Goal: Task Accomplishment & Management: Complete application form

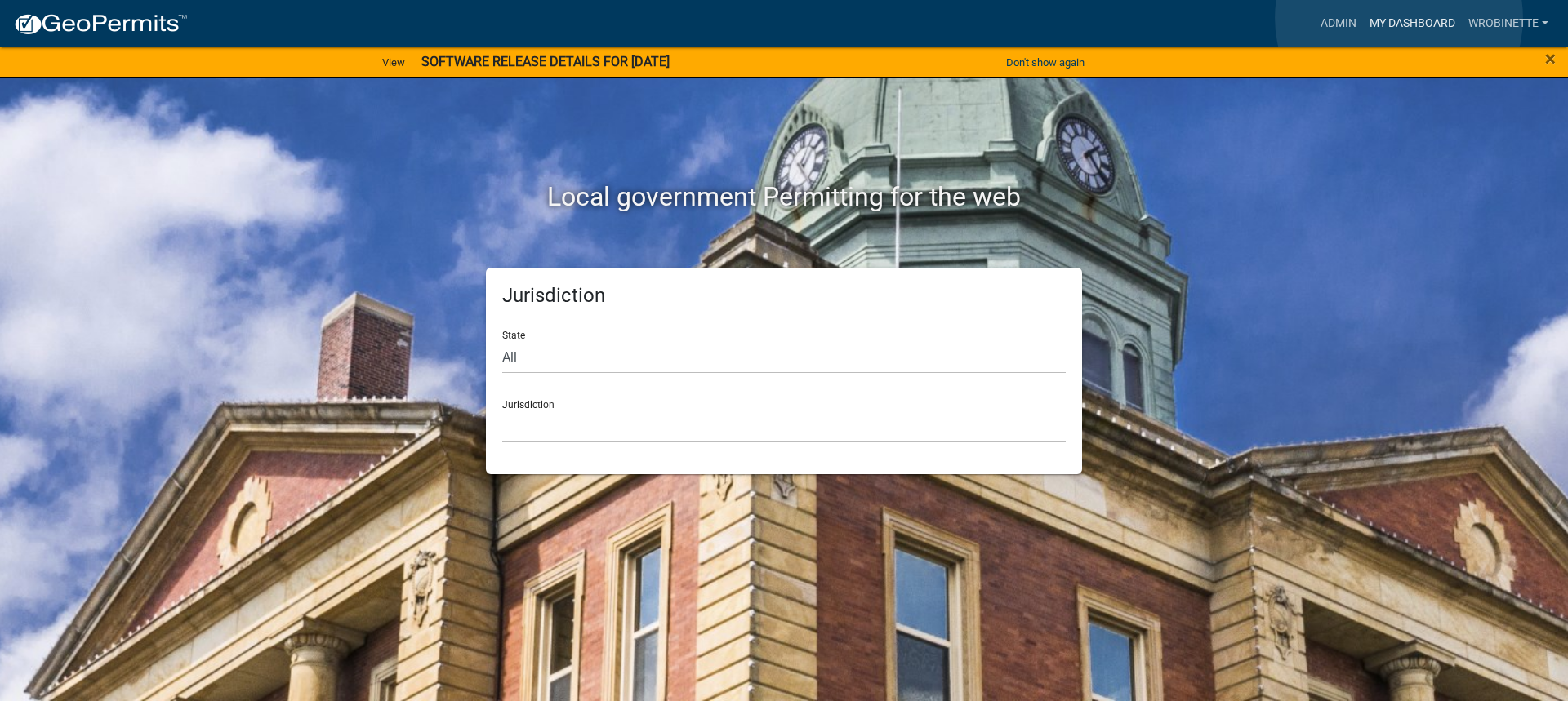
click at [1399, 18] on link "My Dashboard" at bounding box center [1412, 23] width 99 height 31
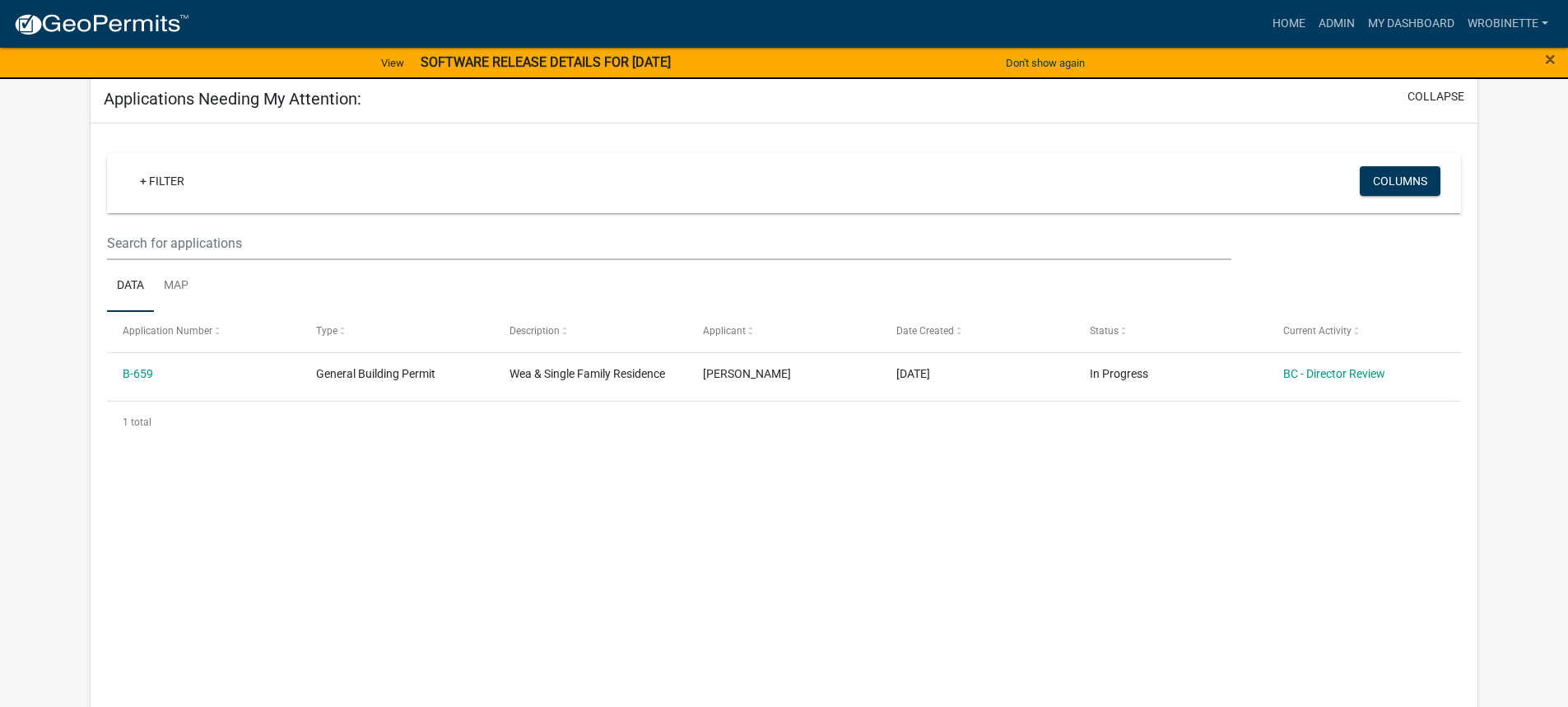
scroll to position [225, 0]
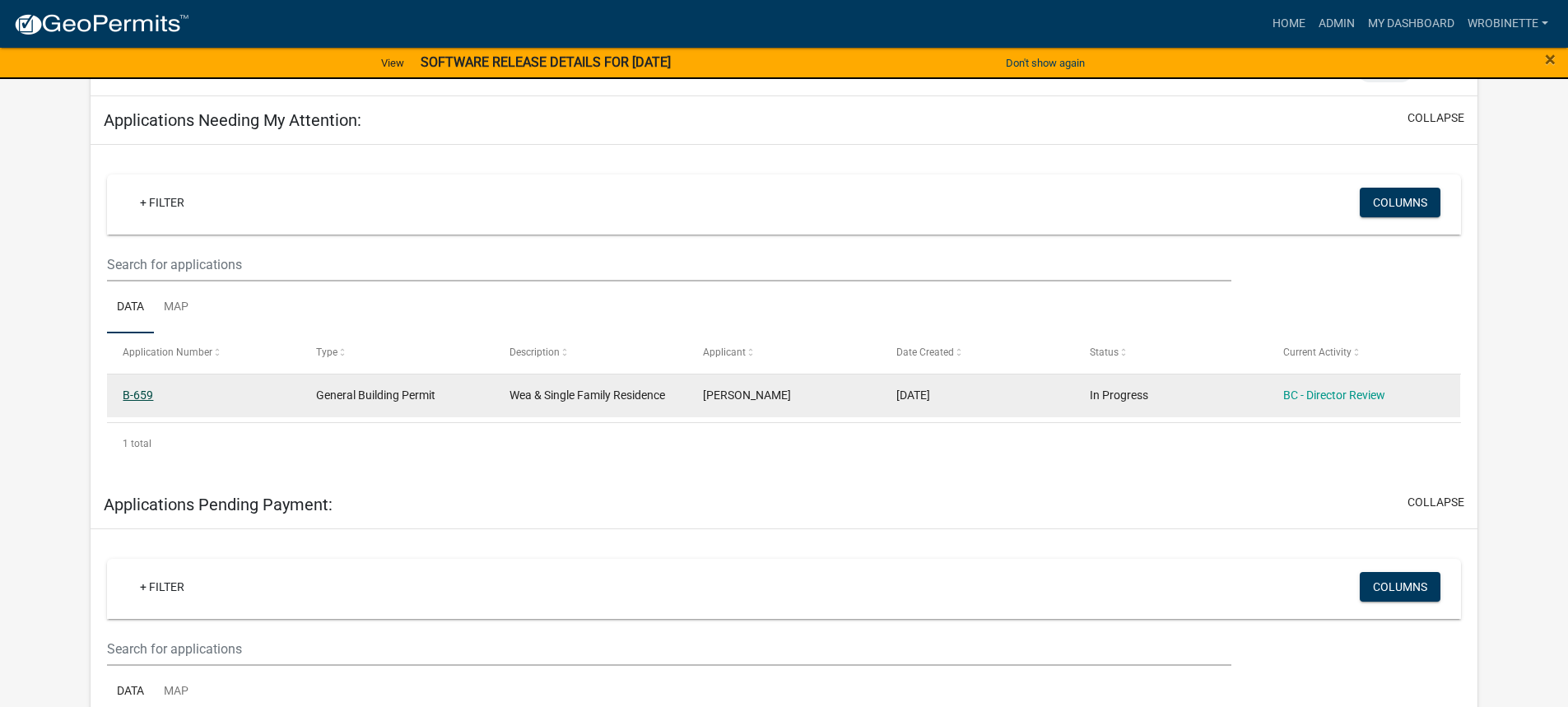
click at [140, 396] on link "B-659" at bounding box center [137, 396] width 31 height 13
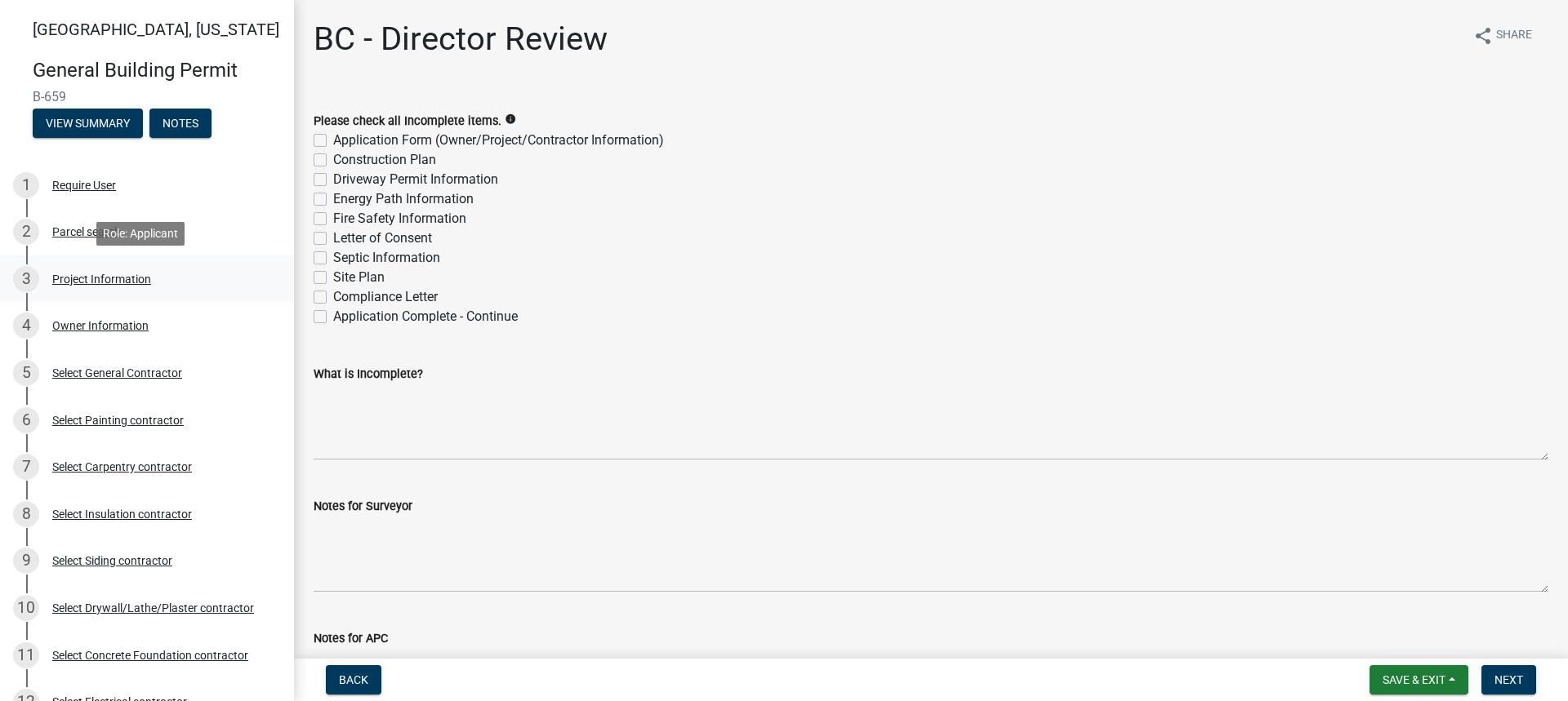
click at [85, 277] on div "Project Information" at bounding box center [101, 279] width 99 height 11
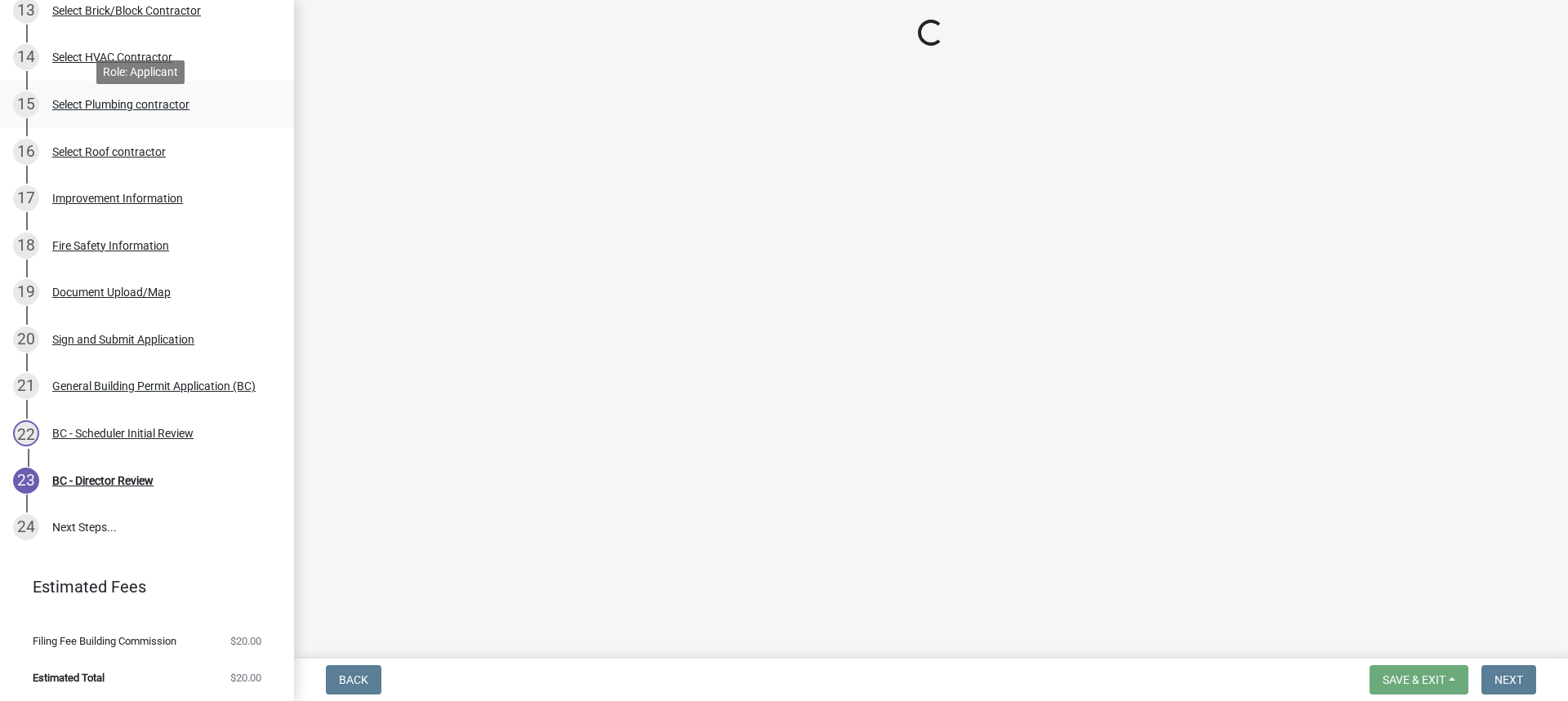
scroll to position [741, 0]
select select "d3bc3282-92a9-4f2d-b0b7-49300d29f3ce"
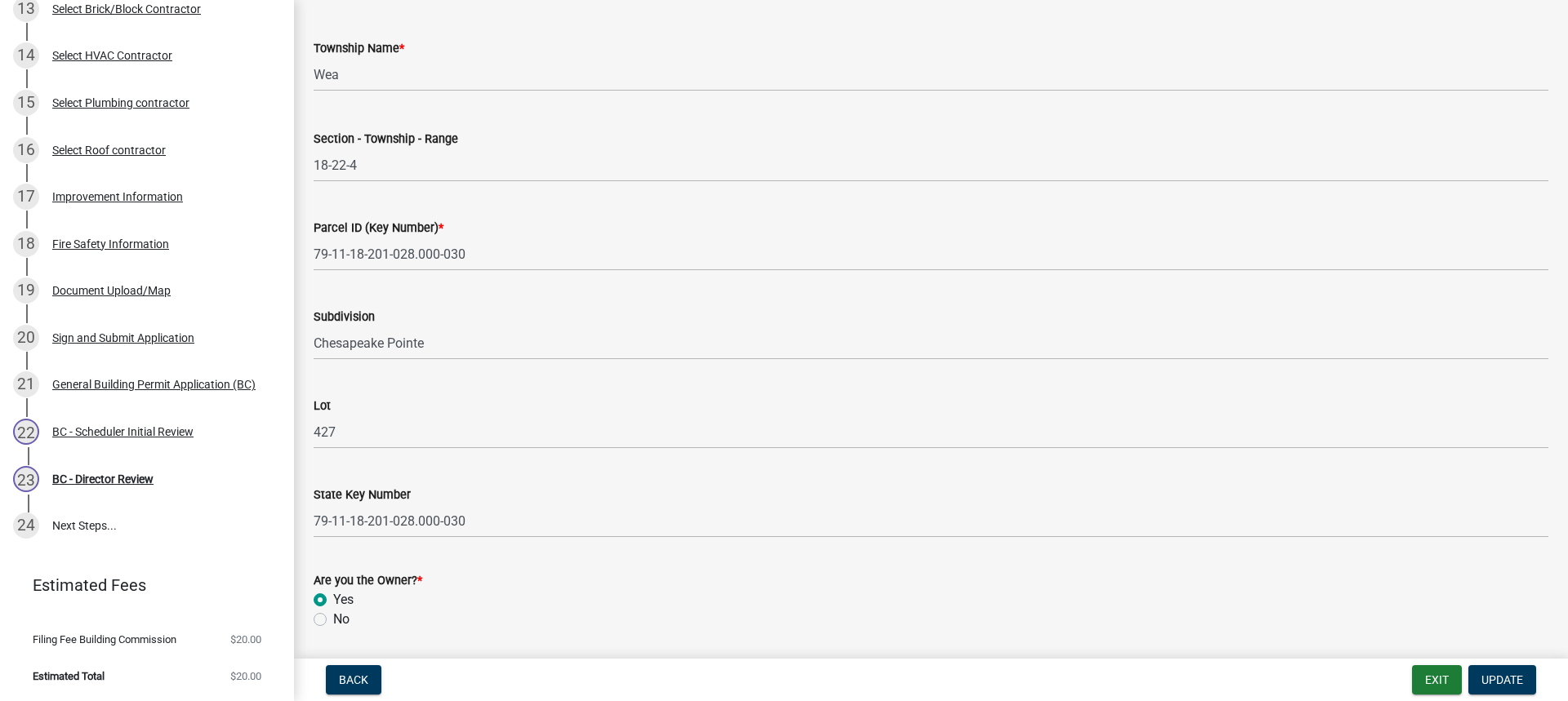
scroll to position [872, 0]
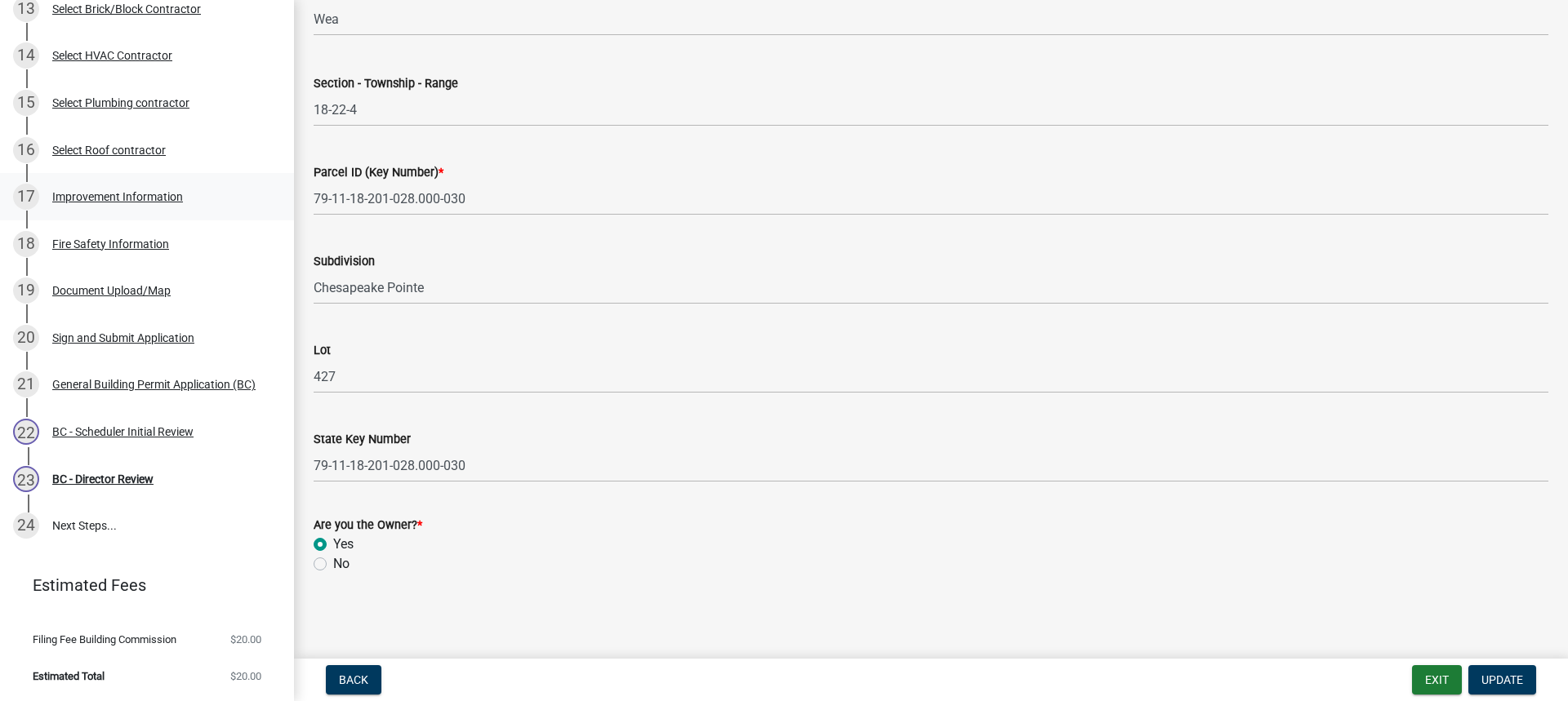
click at [99, 194] on div "Improvement Information" at bounding box center [117, 197] width 131 height 11
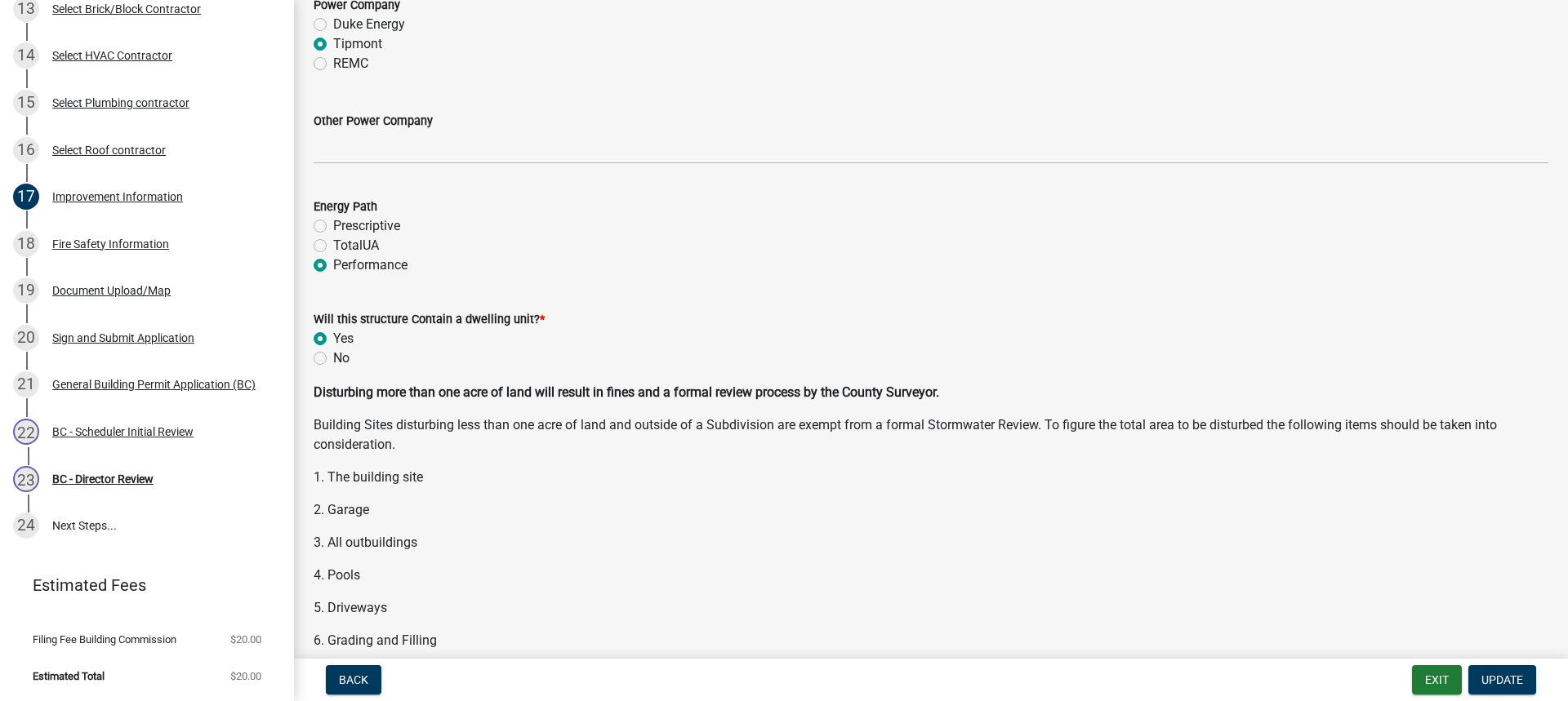
scroll to position [1959, 0]
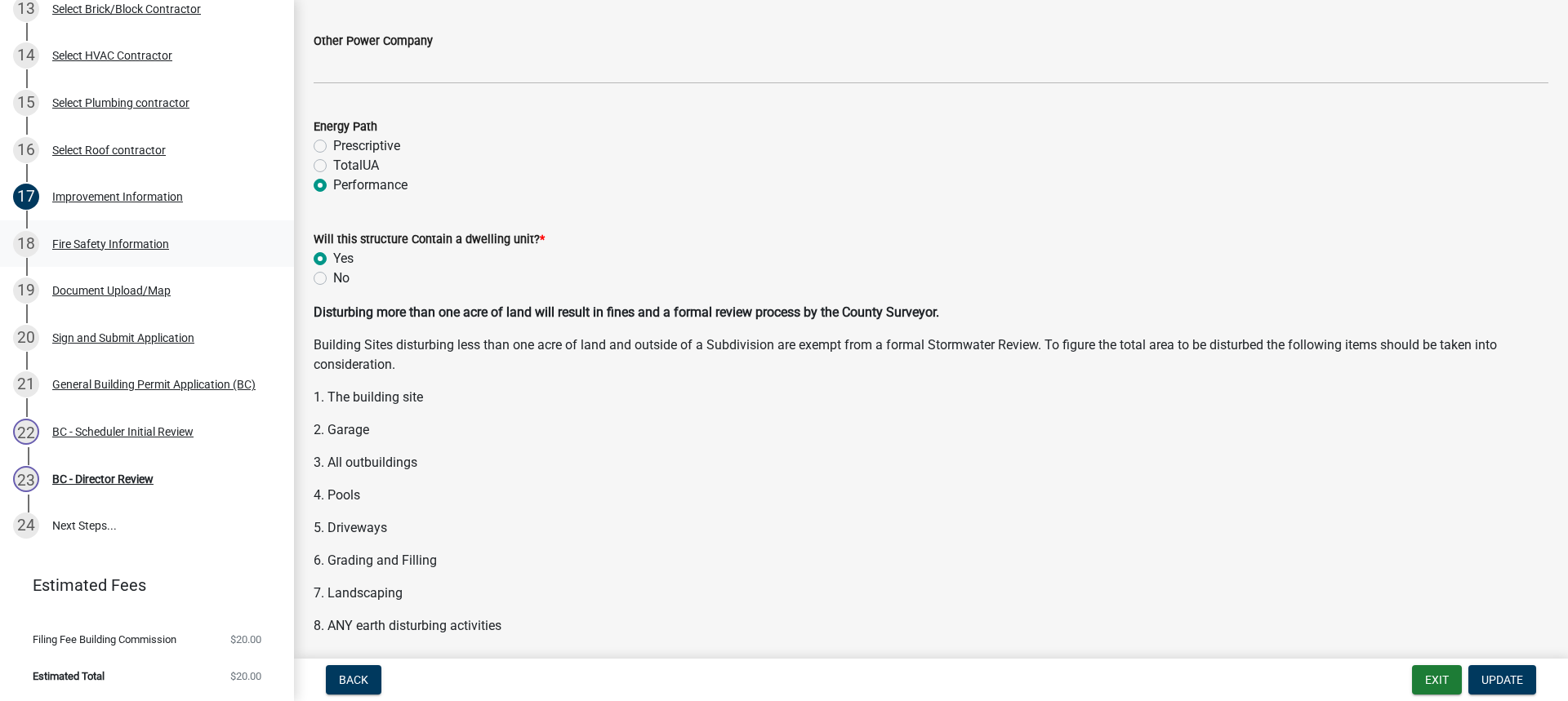
click at [101, 238] on div "Fire Safety Information" at bounding box center [110, 244] width 117 height 11
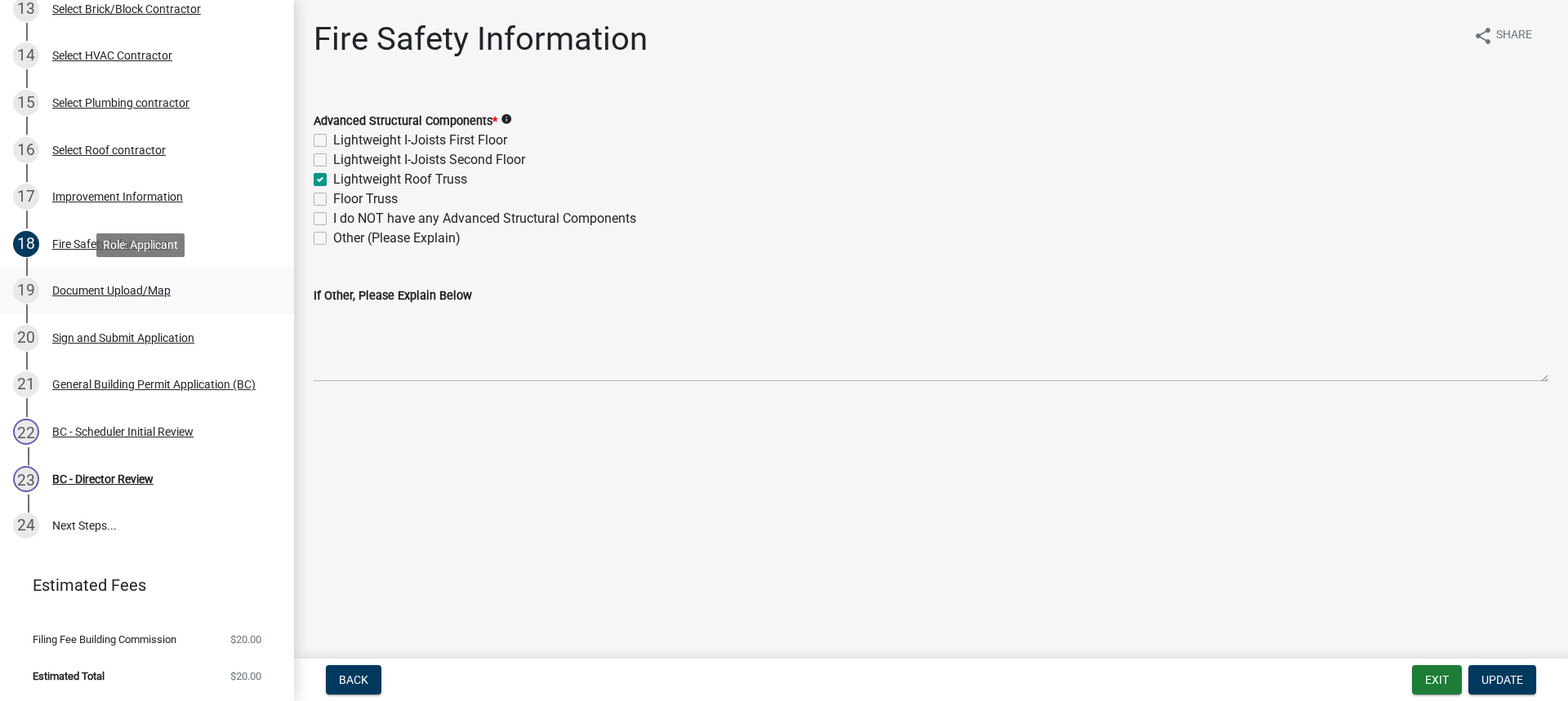
click at [93, 285] on div "Document Upload/Map" at bounding box center [111, 290] width 119 height 11
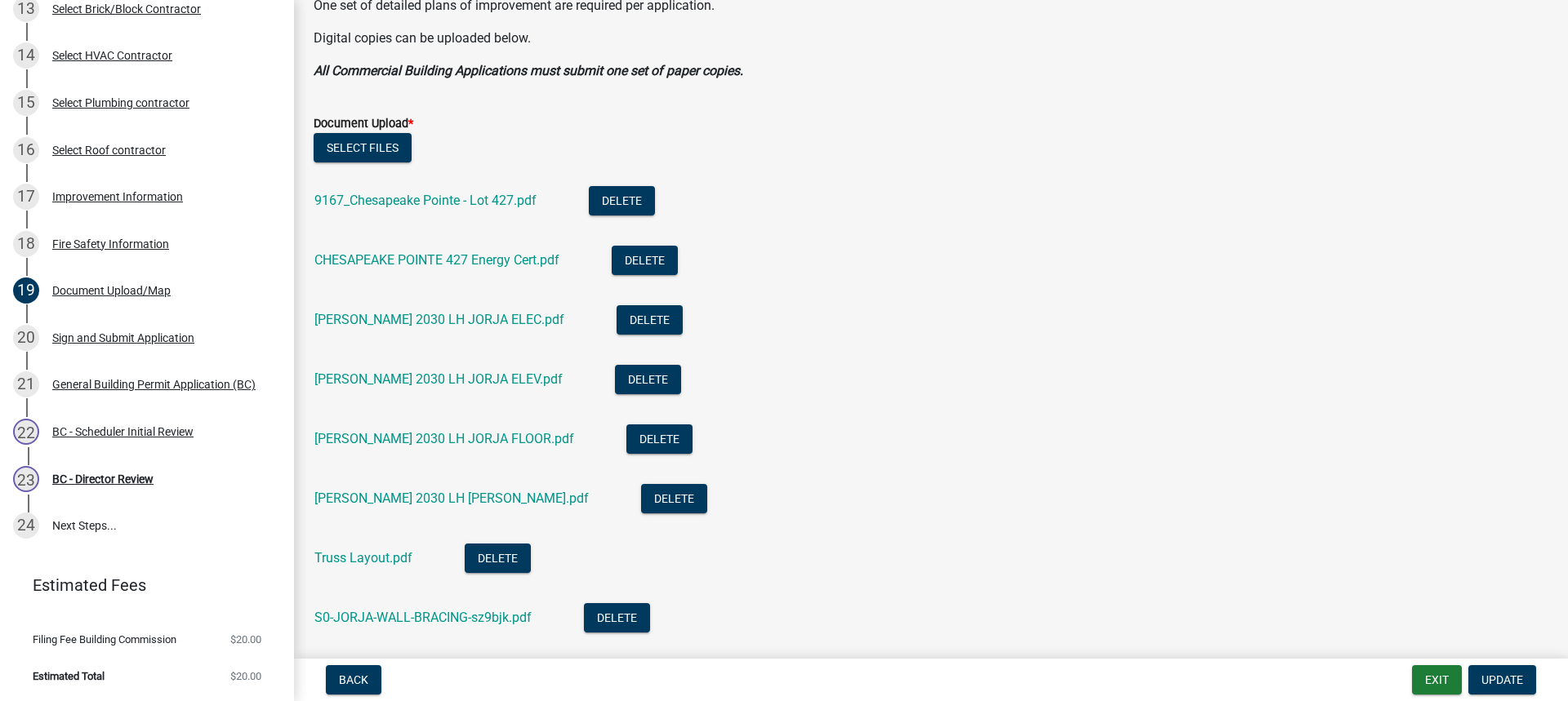
scroll to position [490, 0]
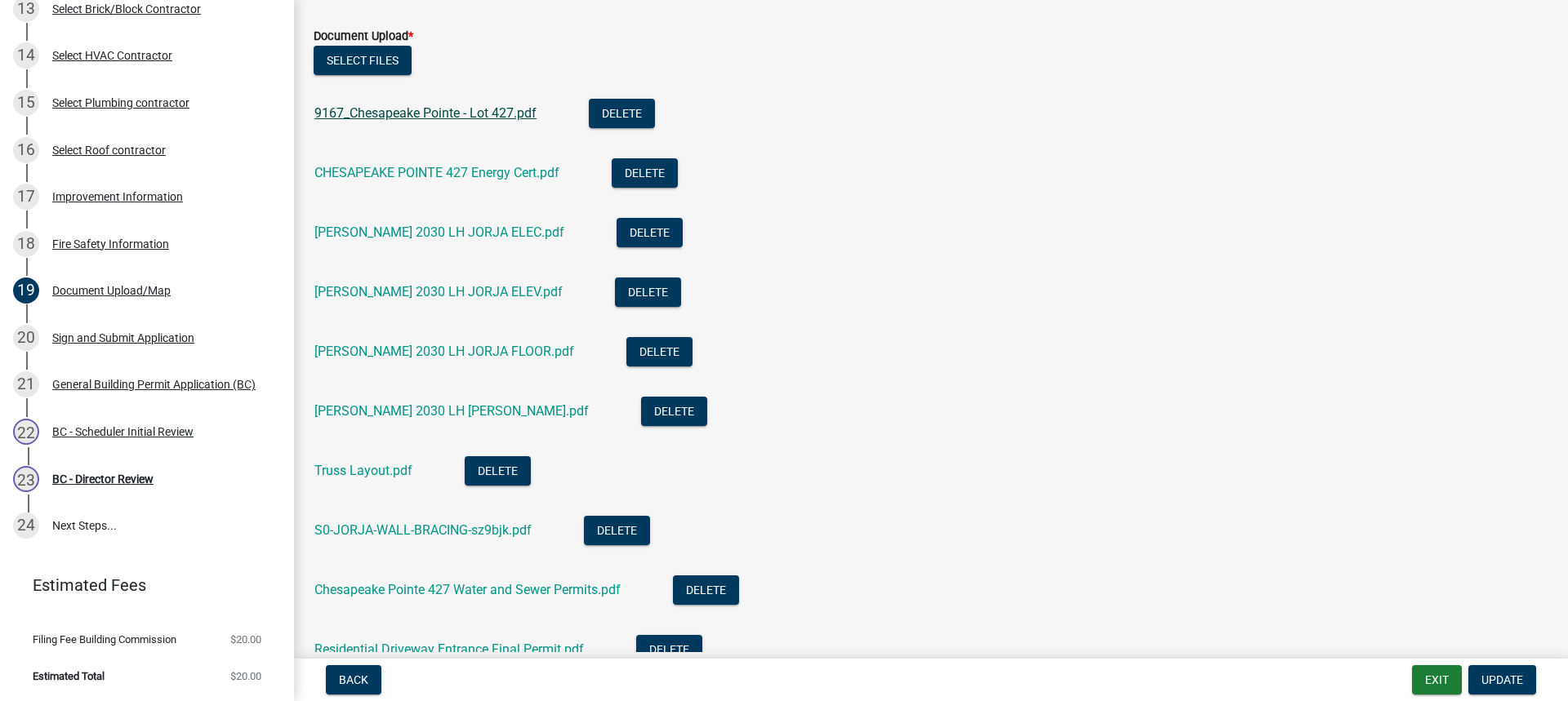
click at [457, 111] on link "9167_Chesapeake Pointe - Lot 427.pdf" at bounding box center [425, 113] width 222 height 16
click at [453, 168] on link "CHESAPEAKE POINTE 427 Energy Cert.pdf" at bounding box center [437, 172] width 245 height 16
click at [489, 229] on link "[PERSON_NAME] 2030 LH JORJA ELEC.pdf" at bounding box center [439, 232] width 250 height 16
click at [449, 291] on link "[PERSON_NAME] 2030 LH JORJA ELEV.pdf" at bounding box center [439, 291] width 249 height 16
click at [467, 353] on link "[PERSON_NAME] 2030 LH JORJA FLOOR.pdf" at bounding box center [444, 351] width 260 height 16
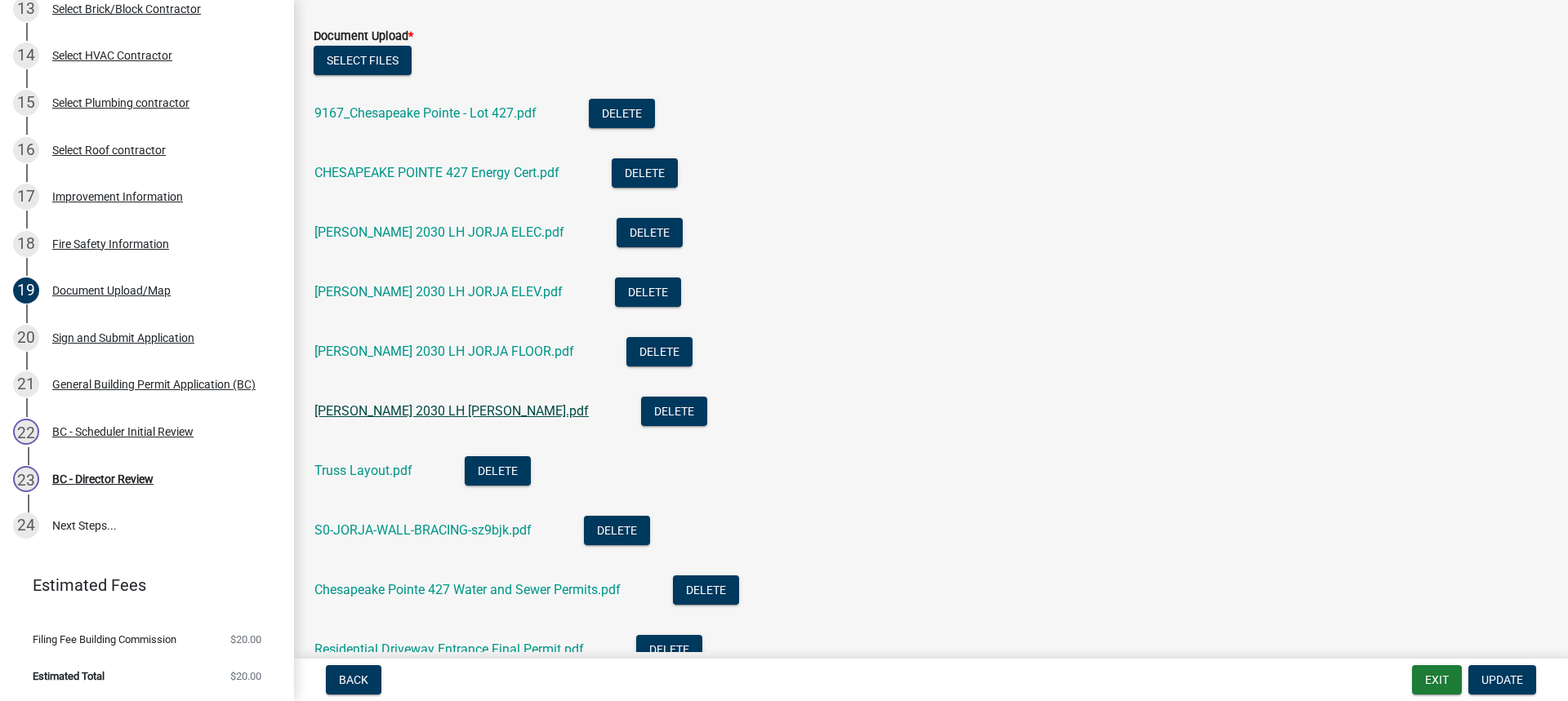
click at [493, 411] on link "[PERSON_NAME] 2030 LH [PERSON_NAME].pdf" at bounding box center [452, 411] width 275 height 16
click at [392, 473] on link "Truss Layout.pdf" at bounding box center [364, 470] width 98 height 16
click at [471, 353] on link "[PERSON_NAME] 2030 LH JORJA FLOOR.pdf" at bounding box center [444, 351] width 260 height 16
click at [383, 529] on link "S0-JORJA-WALL-BRACING-sz9bjk.pdf" at bounding box center [423, 529] width 217 height 16
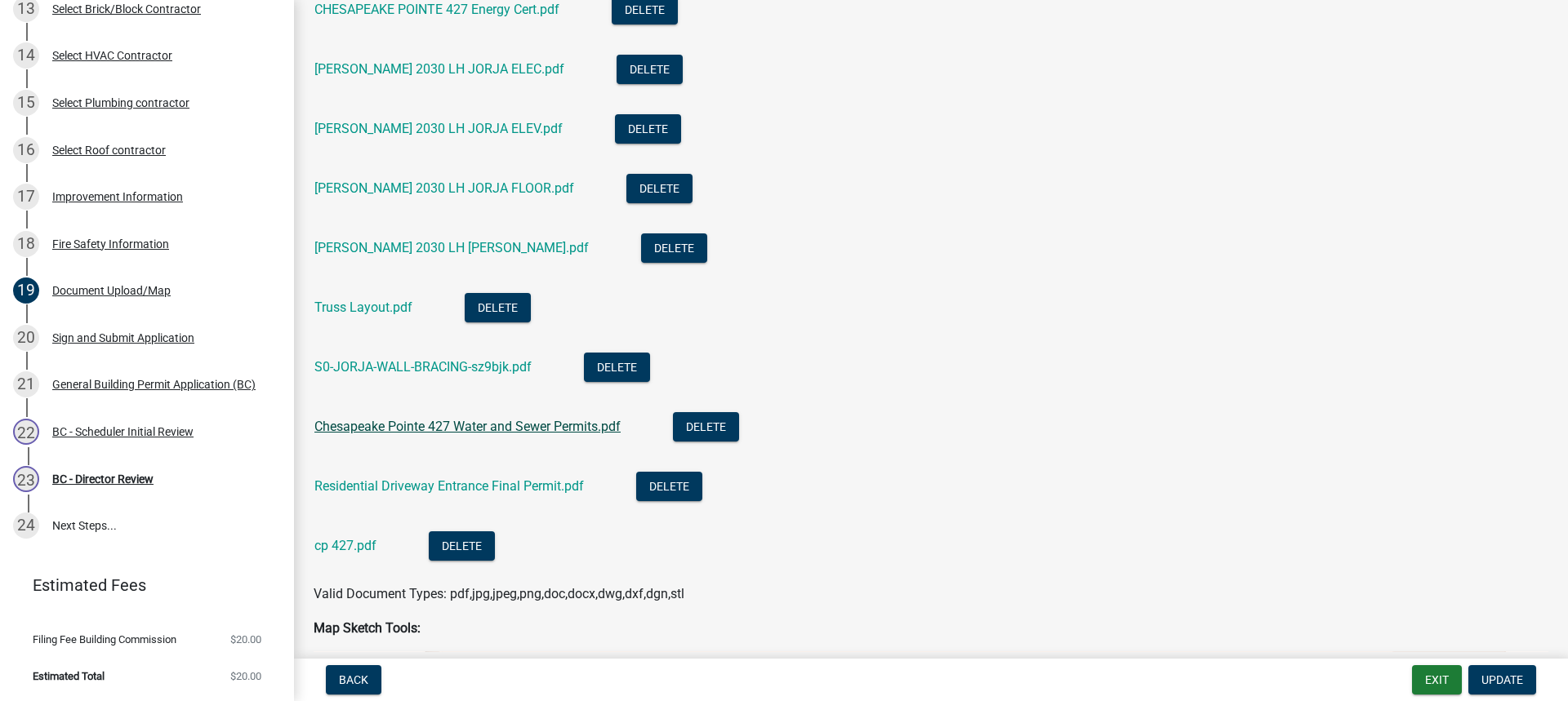
click at [478, 421] on link "Chesapeake Pointe 427 Water and Sewer Permits.pdf" at bounding box center [468, 427] width 306 height 16
click at [549, 426] on link "Chesapeake Pointe 427 Water and Sewer Permits.pdf" at bounding box center [468, 427] width 306 height 16
click at [456, 489] on link "Residential Driveway Entrance Final Permit.pdf" at bounding box center [449, 486] width 270 height 16
click at [341, 548] on link "cp 427.pdf" at bounding box center [345, 545] width 62 height 16
click at [102, 429] on div "BC - Scheduler Initial Review" at bounding box center [122, 432] width 141 height 11
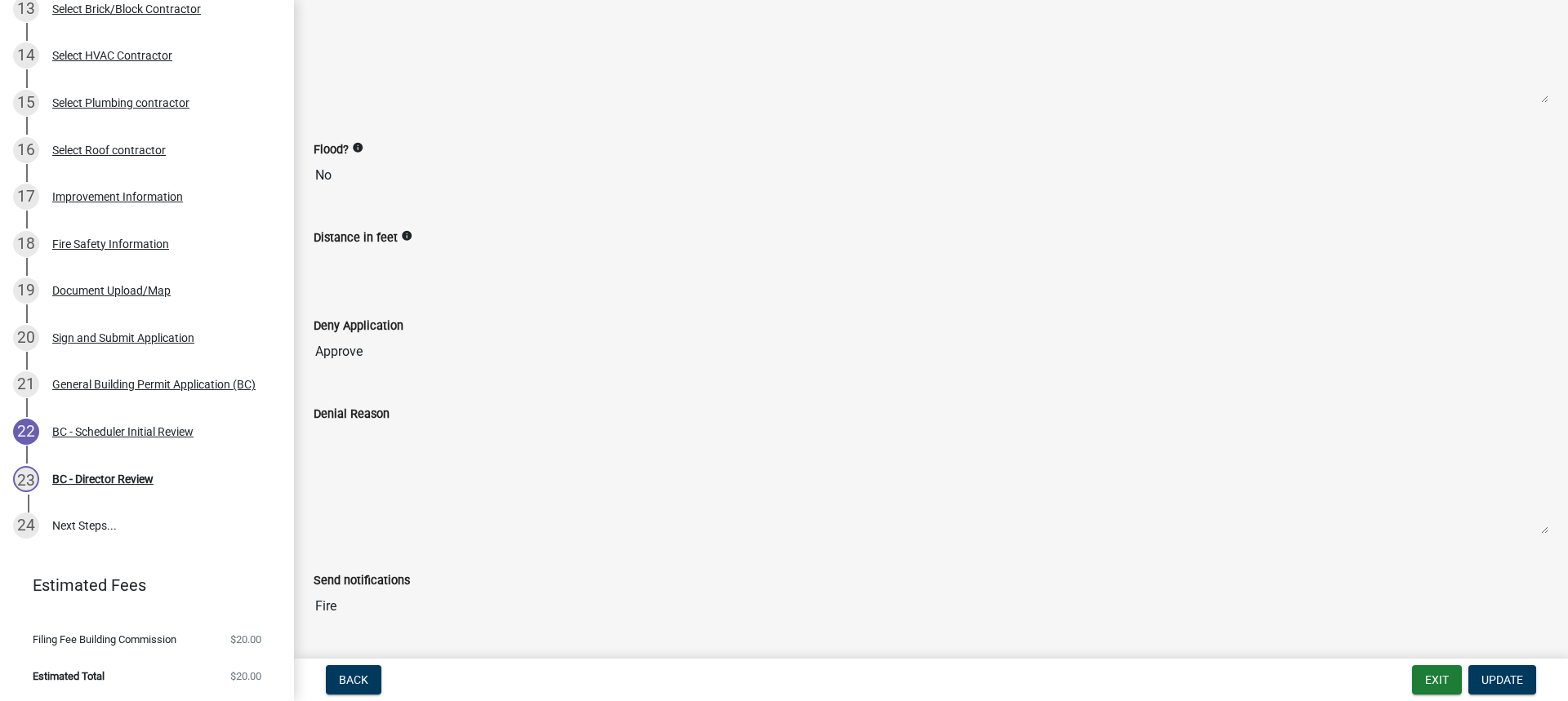
scroll to position [276, 0]
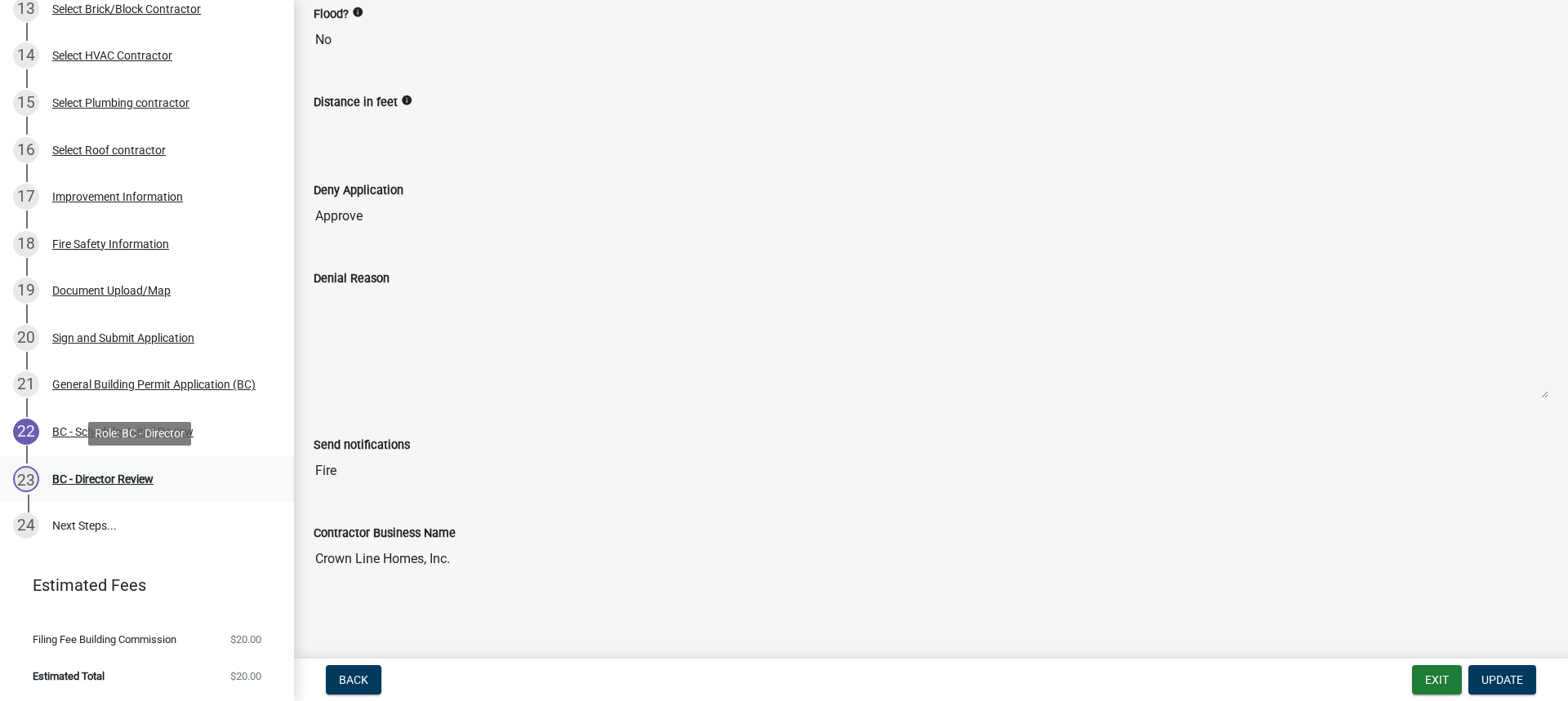
click at [115, 478] on div "BC - Director Review" at bounding box center [102, 479] width 101 height 11
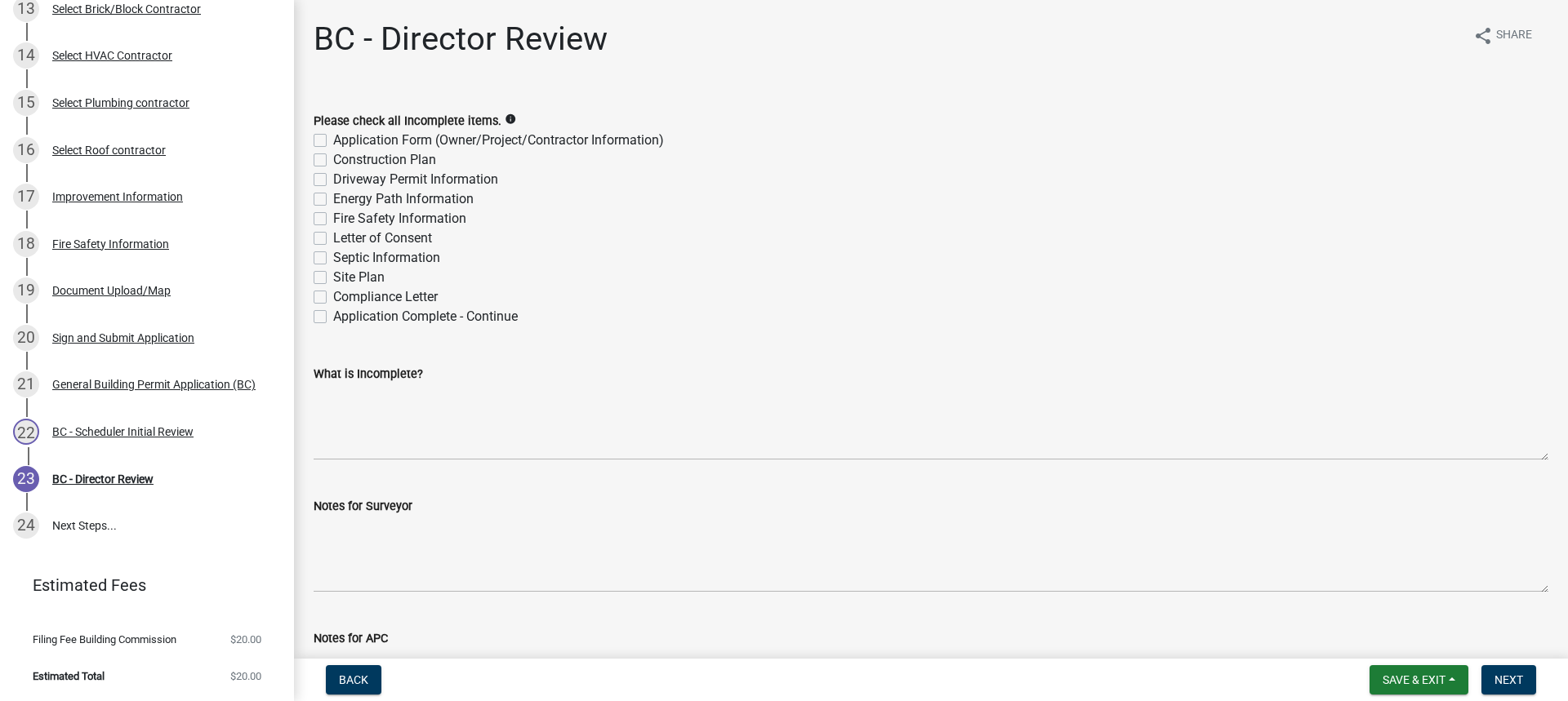
click at [329, 314] on div "Application Complete - Continue" at bounding box center [931, 316] width 1235 height 19
click at [333, 314] on label "Application Complete - Continue" at bounding box center [425, 316] width 185 height 19
click at [333, 314] on input "Application Complete - Continue" at bounding box center [338, 312] width 10 height 10
checkbox input "true"
checkbox input "false"
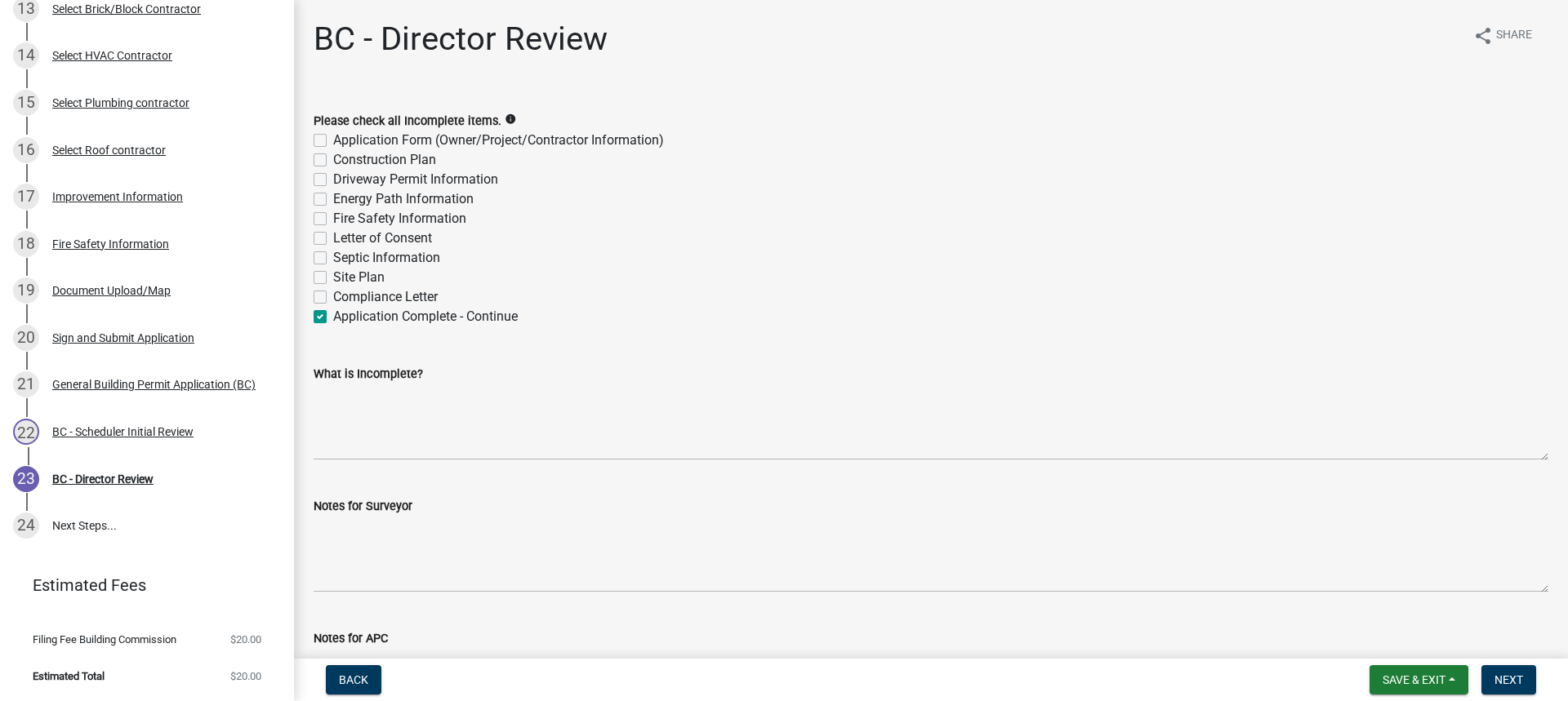
checkbox input "false"
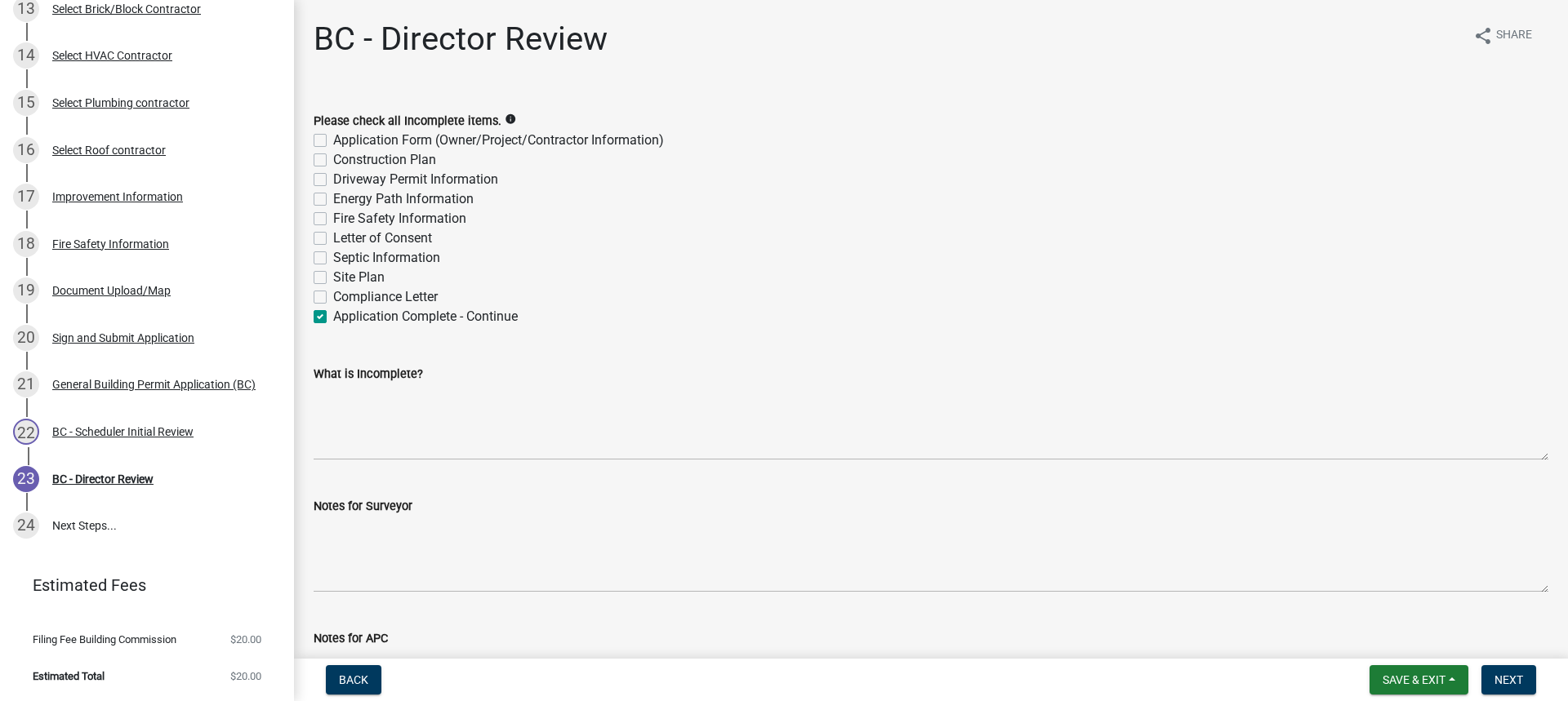
checkbox input "false"
checkbox input "true"
click at [1506, 677] on span "Next" at bounding box center [1509, 680] width 29 height 13
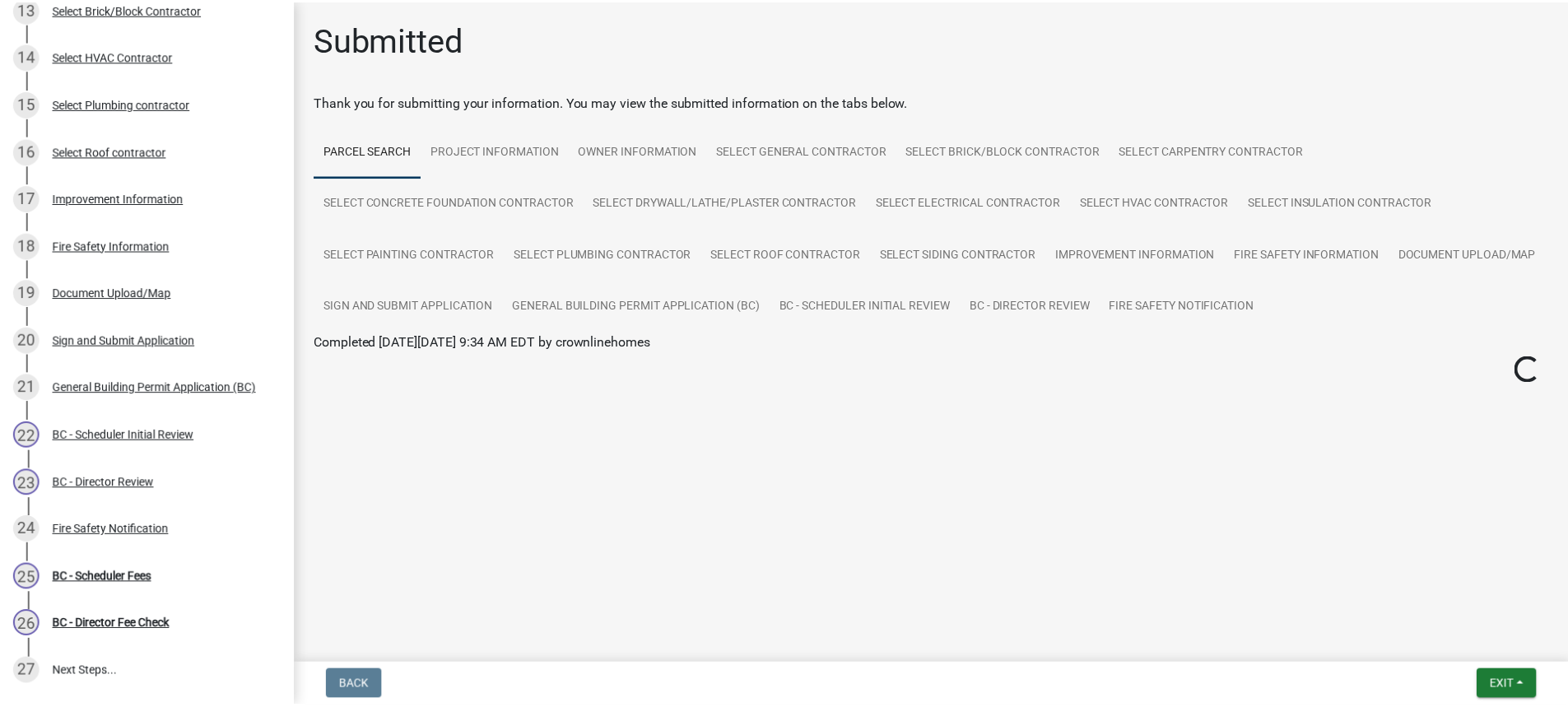
scroll to position [889, 0]
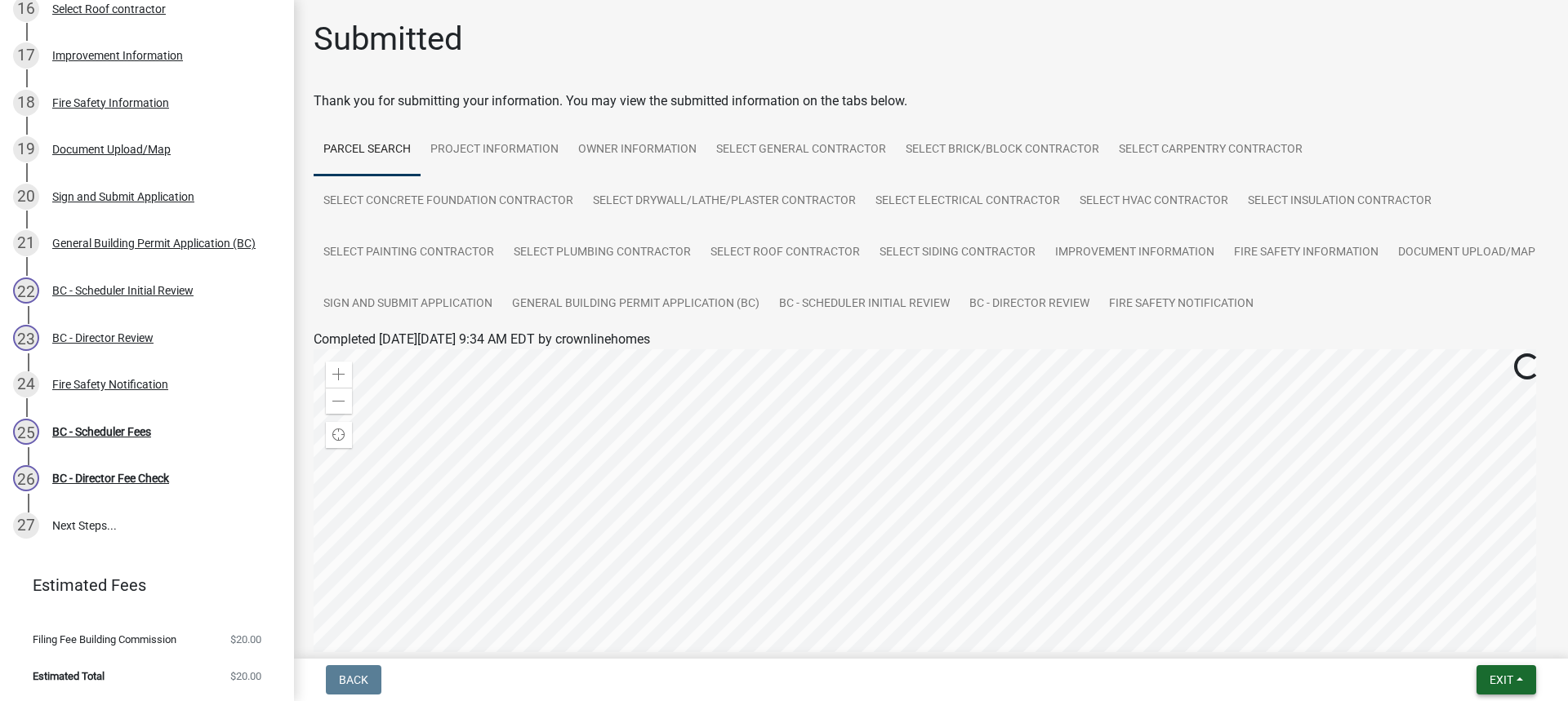
click at [1496, 682] on span "Exit" at bounding box center [1502, 680] width 24 height 13
click at [1460, 641] on button "Save & Exit" at bounding box center [1471, 637] width 131 height 39
